Goal: Task Accomplishment & Management: Manage account settings

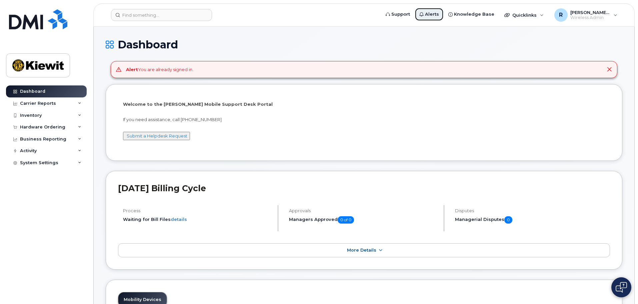
click at [424, 15] on icon at bounding box center [422, 14] width 4 height 4
click at [407, 14] on span "Support" at bounding box center [401, 14] width 19 height 7
click at [478, 15] on span "Knowledge Base" at bounding box center [474, 14] width 40 height 7
click at [606, 14] on span "[PERSON_NAME].[PERSON_NAME]" at bounding box center [591, 12] width 40 height 5
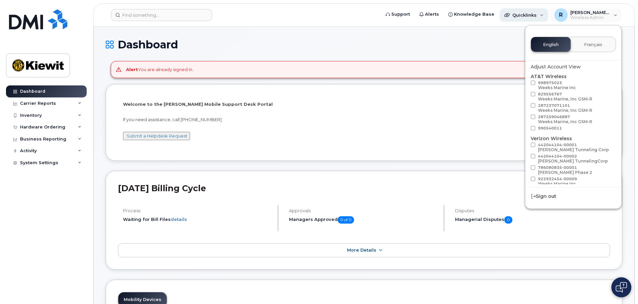
click at [528, 17] on span "Quicklinks" at bounding box center [525, 14] width 24 height 5
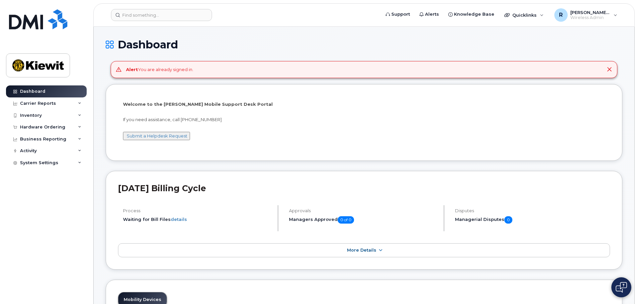
click at [519, 103] on p "Welcome to the [PERSON_NAME] Mobile Support Desk Portal" at bounding box center [364, 104] width 482 height 6
click at [45, 103] on div "Carrier Reports" at bounding box center [38, 103] width 36 height 5
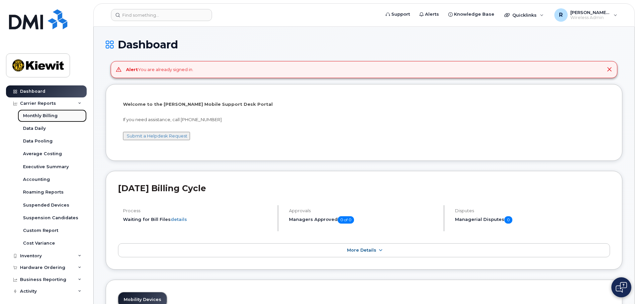
click at [47, 117] on div "Monthly Billing" at bounding box center [40, 116] width 35 height 6
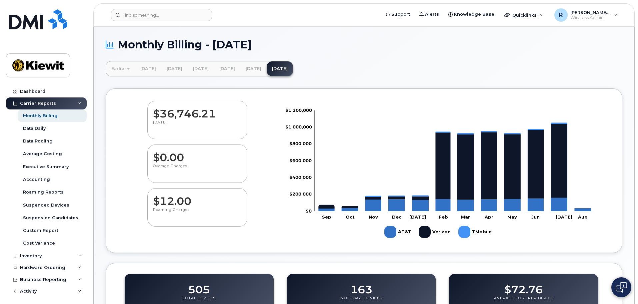
click at [38, 257] on div "Inventory" at bounding box center [31, 255] width 22 height 5
click at [44, 269] on div "Mobility Devices" at bounding box center [42, 268] width 38 height 6
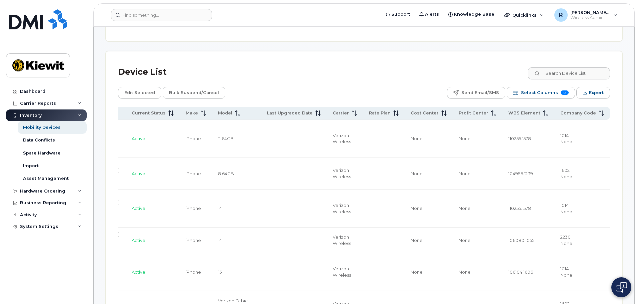
scroll to position [300, 0]
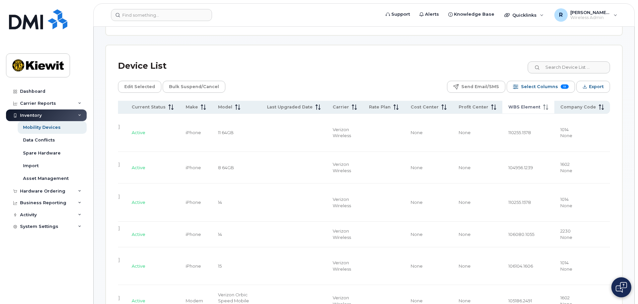
click at [529, 104] on span "WBS Element" at bounding box center [525, 107] width 32 height 6
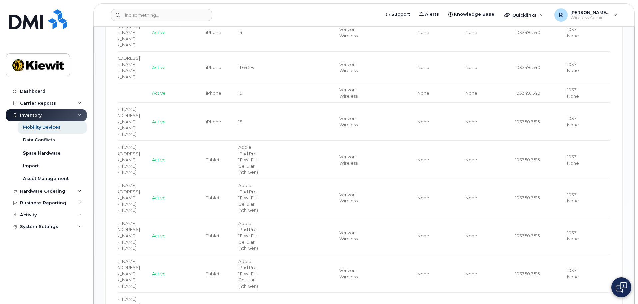
scroll to position [1310, 0]
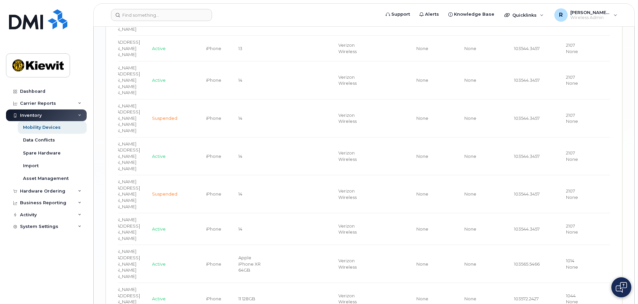
scroll to position [1676, 0]
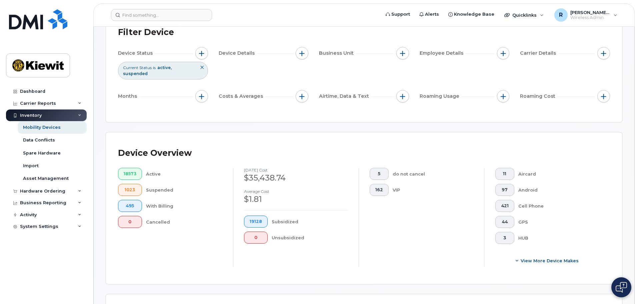
scroll to position [167, 0]
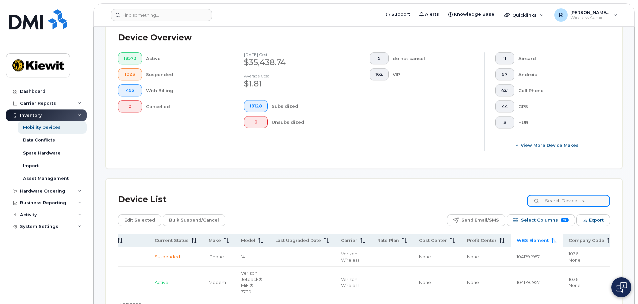
click at [560, 196] on input at bounding box center [568, 201] width 83 height 12
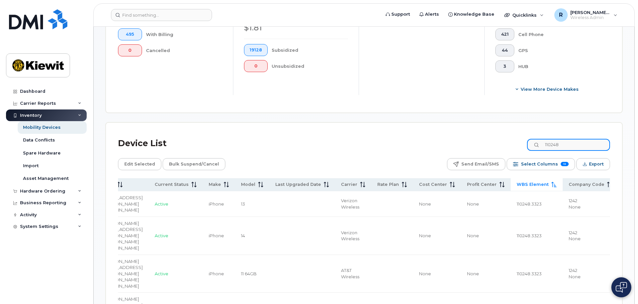
scroll to position [200, 0]
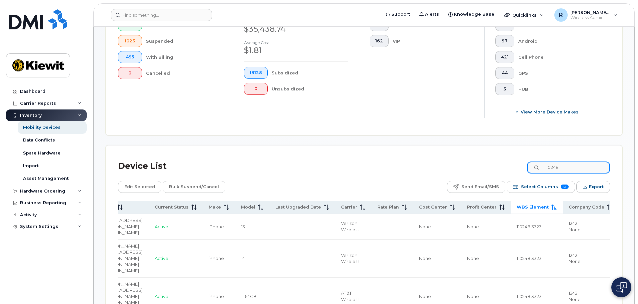
type input "110248"
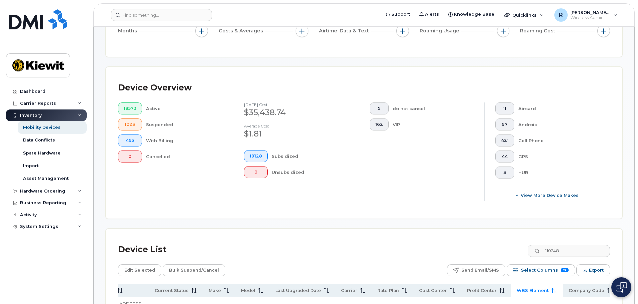
scroll to position [0, 0]
